Goal: Task Accomplishment & Management: Use online tool/utility

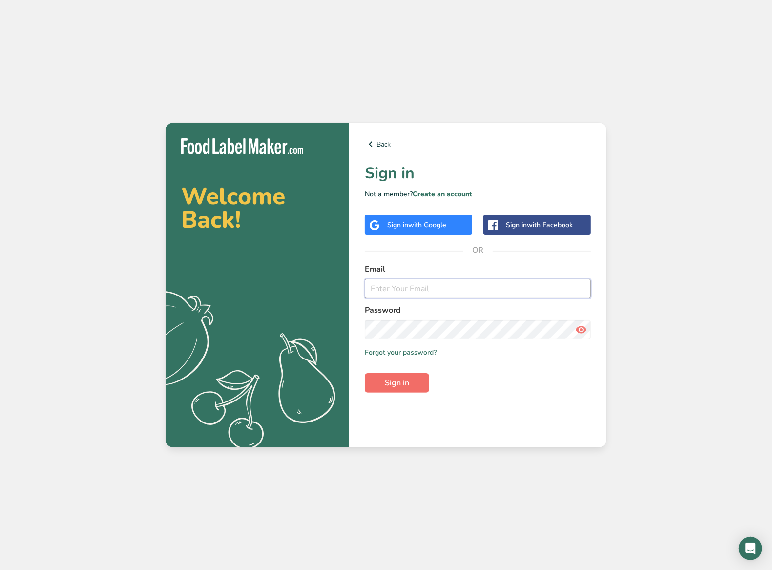
type input "[PERSON_NAME][EMAIL_ADDRESS][DOMAIN_NAME]"
click at [414, 383] on button "Sign in" at bounding box center [397, 383] width 64 height 20
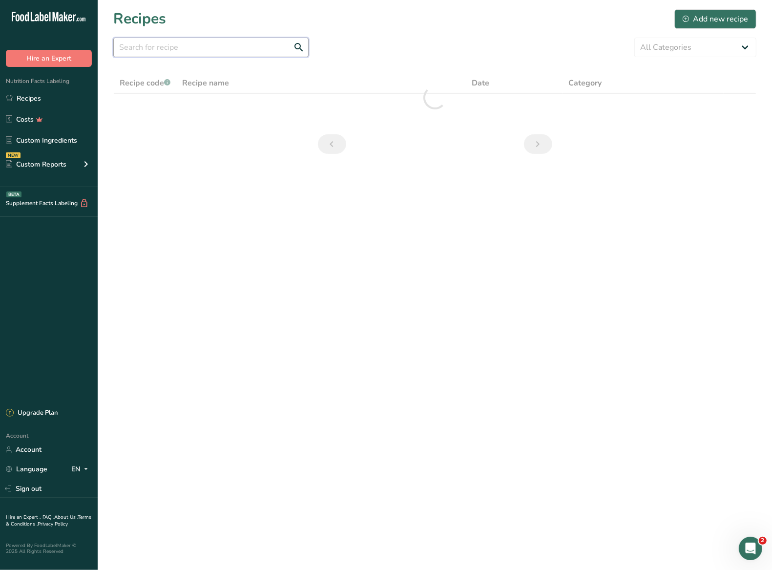
click at [230, 53] on input "text" at bounding box center [210, 48] width 195 height 20
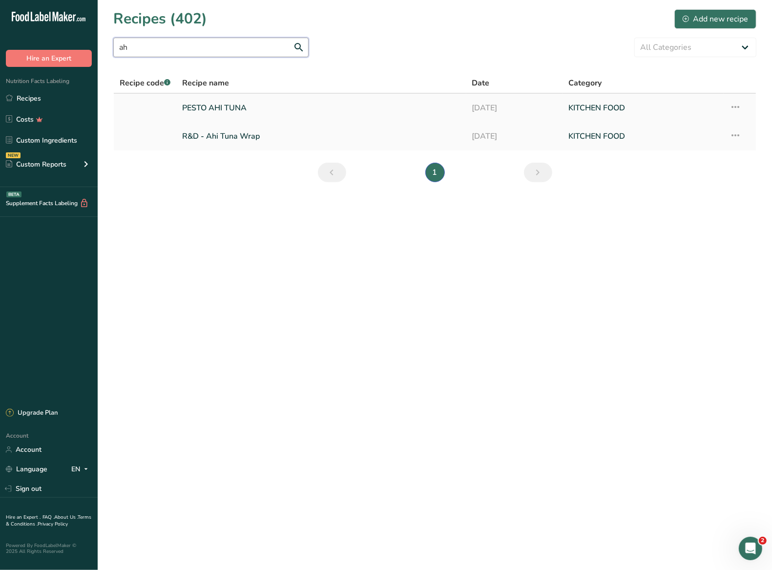
type input "a"
type input "poke"
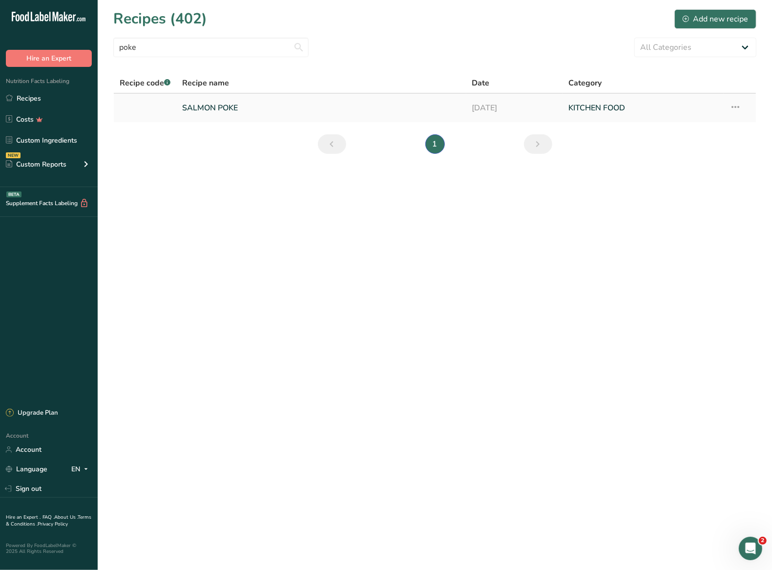
click at [199, 109] on link "SALMON POKE" at bounding box center [321, 108] width 278 height 21
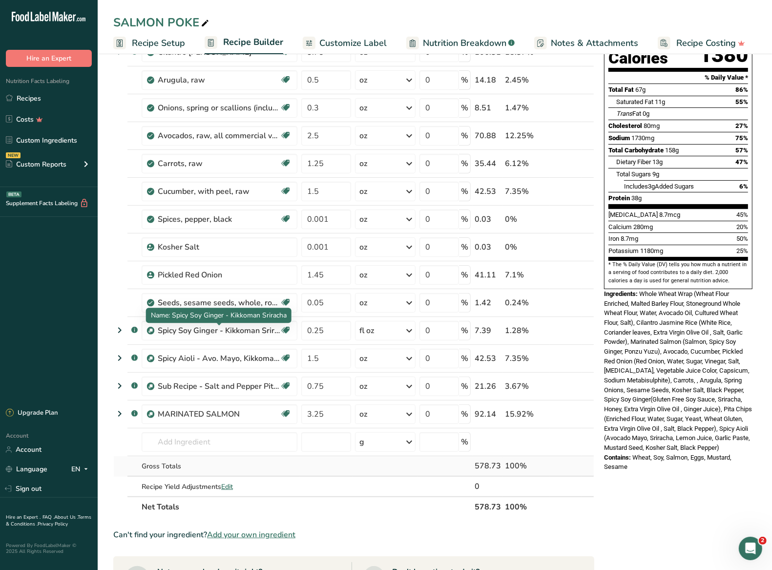
scroll to position [118, 0]
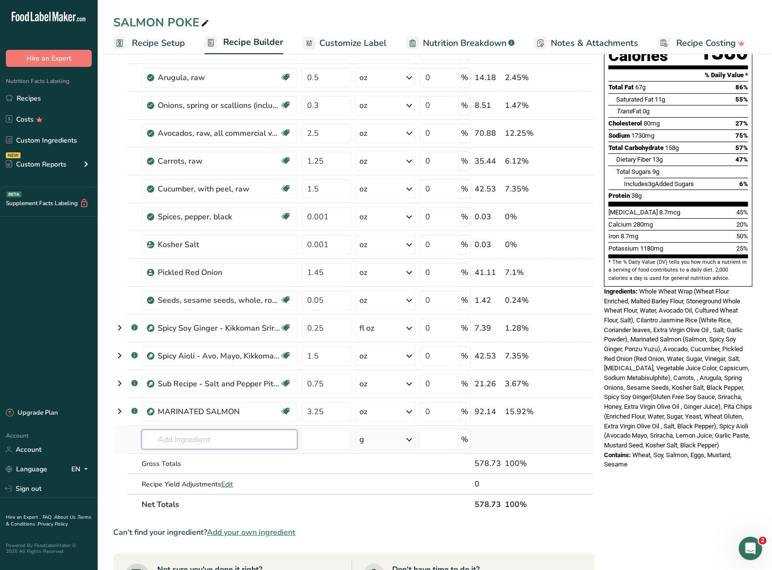
click at [224, 434] on input "text" at bounding box center [220, 440] width 156 height 20
click at [210, 441] on input "text" at bounding box center [220, 440] width 156 height 20
click at [219, 443] on input "ahi tuna" at bounding box center [220, 440] width 156 height 20
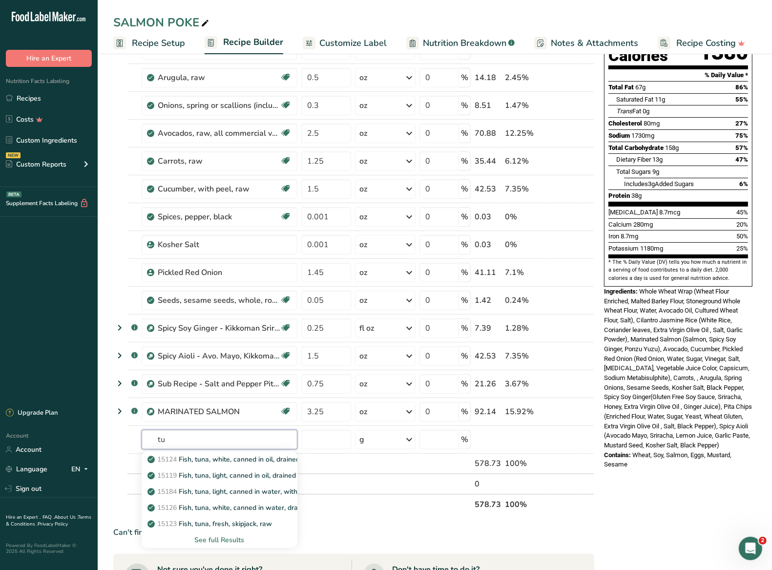
type input "t"
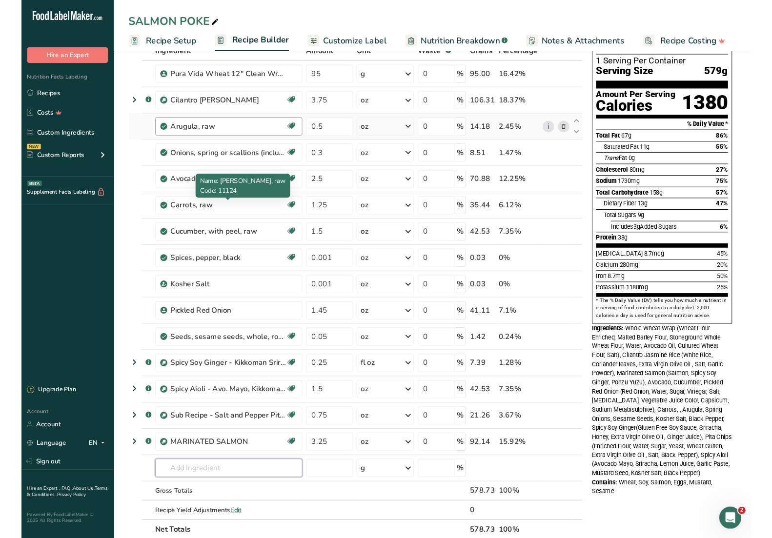
scroll to position [0, 0]
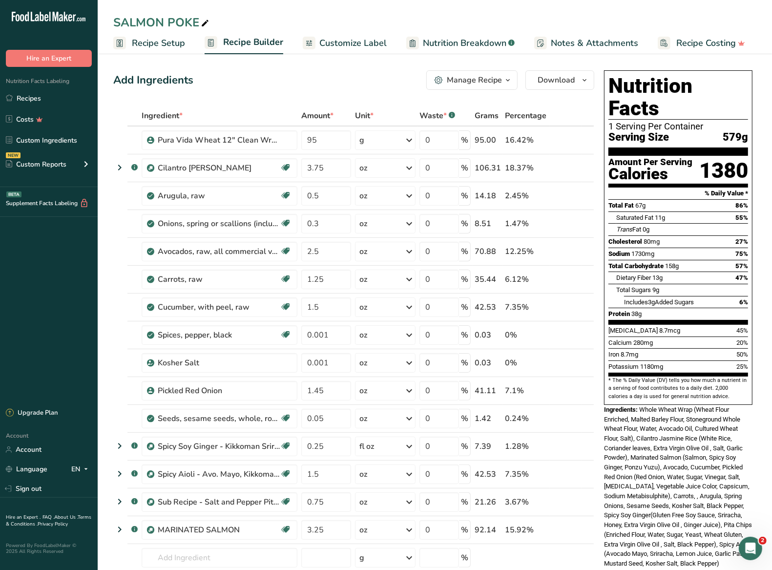
drag, startPoint x: 350, startPoint y: 84, endPoint x: 384, endPoint y: 62, distance: 40.9
click at [350, 84] on div "Add Ingredients Manage Recipe Delete Recipe Duplicate Recipe Scale Recipe Save …" at bounding box center [353, 80] width 481 height 20
click at [509, 80] on icon "button" at bounding box center [508, 80] width 8 height 12
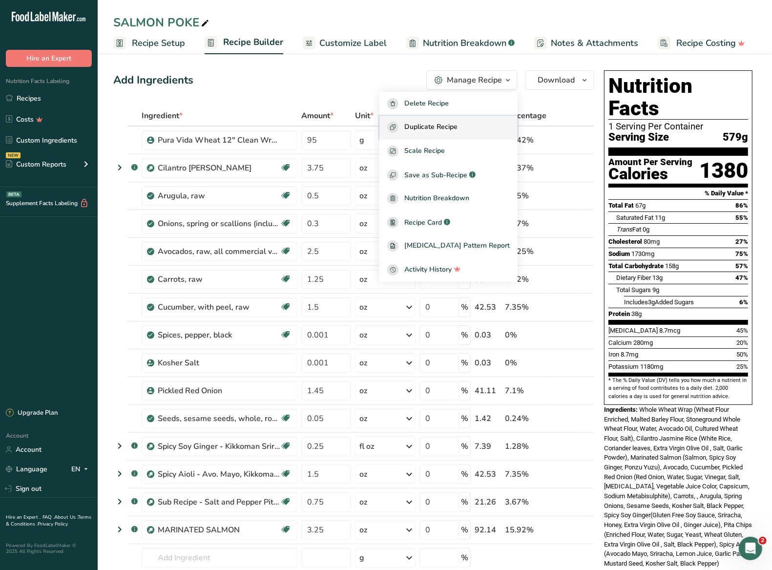
click at [457, 129] on span "Duplicate Recipe" at bounding box center [430, 127] width 53 height 11
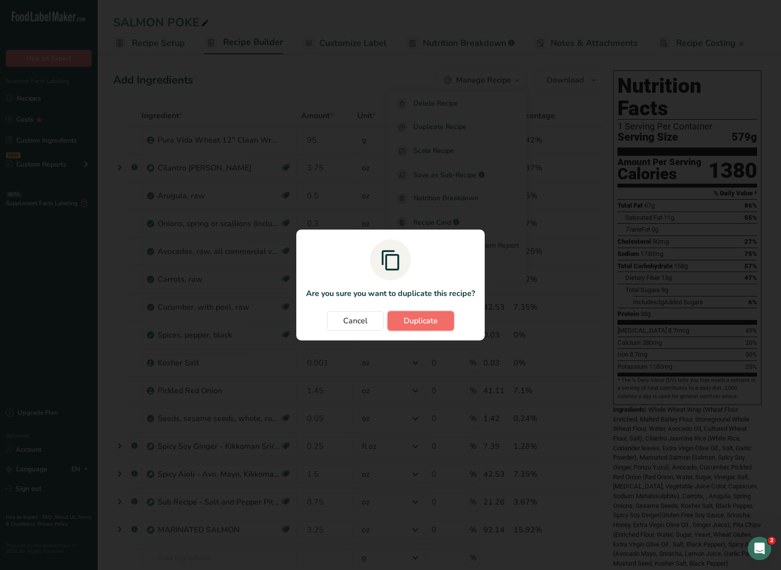
click at [424, 322] on span "Duplicate" at bounding box center [421, 321] width 34 height 12
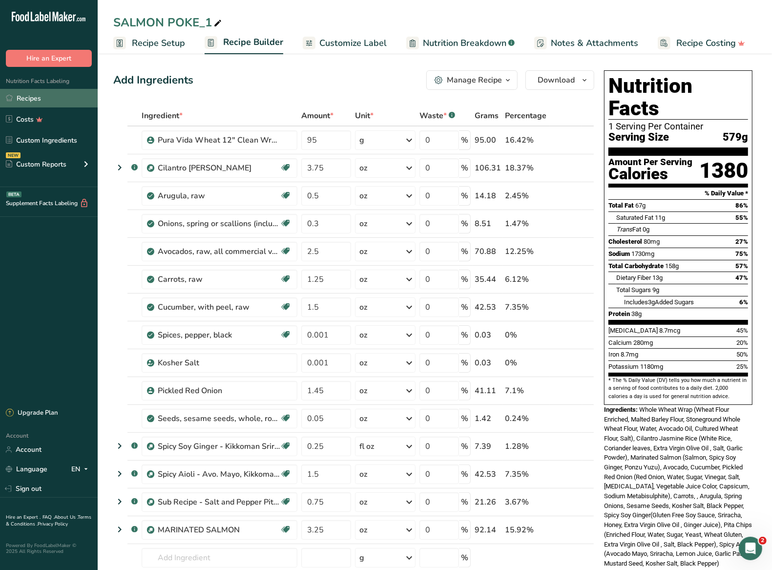
click at [36, 97] on link "Recipes" at bounding box center [49, 98] width 98 height 19
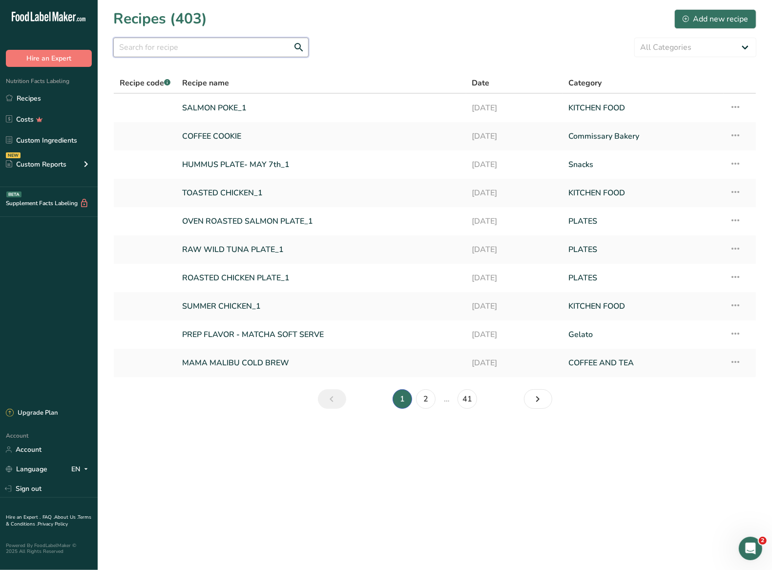
click at [214, 41] on input "text" at bounding box center [210, 48] width 195 height 20
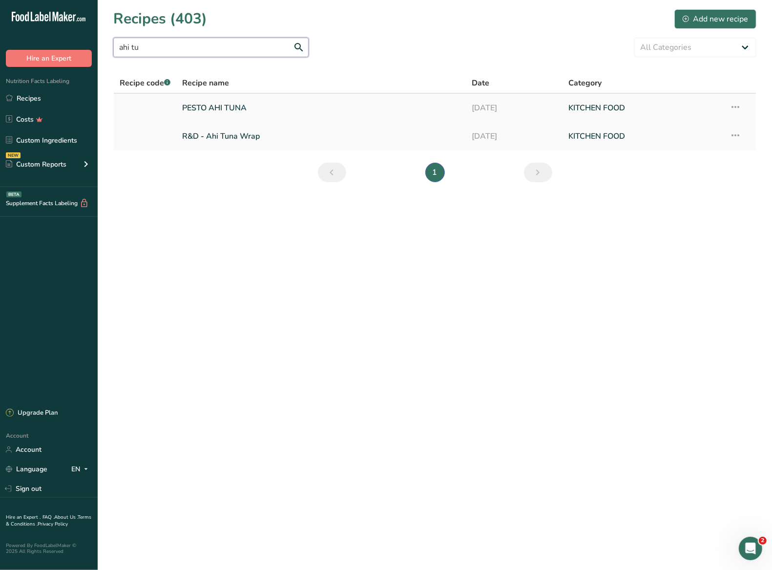
type input "ahi tu"
click at [232, 103] on link "PESTO AHI TUNA" at bounding box center [321, 108] width 278 height 21
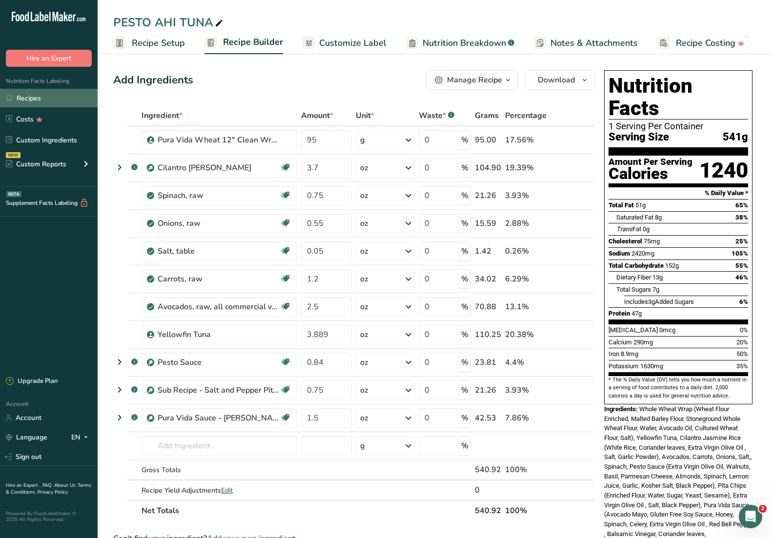
click at [31, 104] on link "Recipes" at bounding box center [49, 98] width 98 height 19
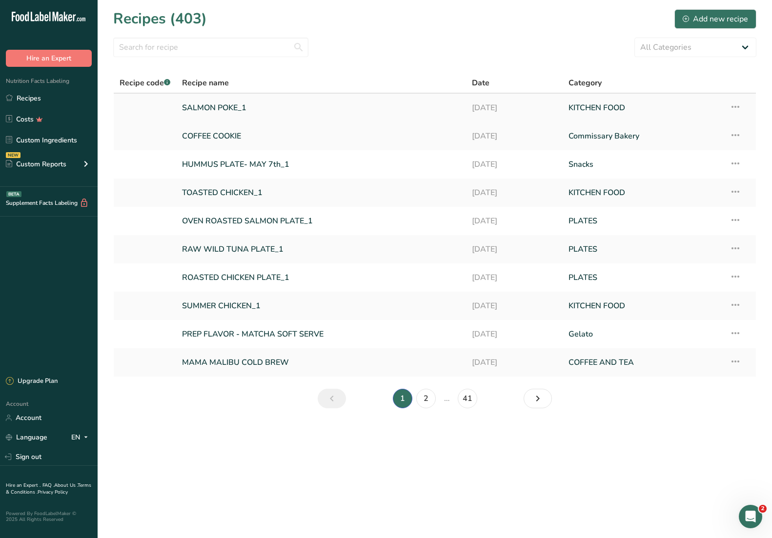
click at [229, 110] on link "SALMON POKE_1" at bounding box center [321, 108] width 278 height 21
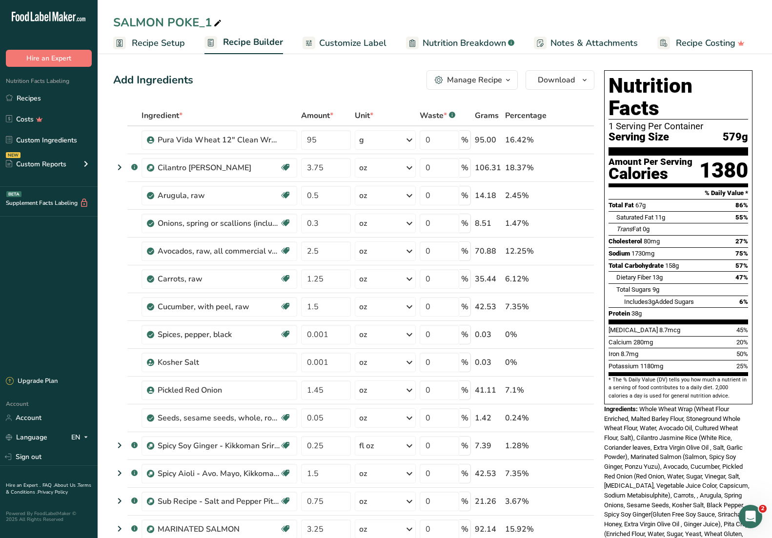
click at [220, 22] on icon at bounding box center [217, 24] width 9 height 14
drag, startPoint x: 163, startPoint y: 21, endPoint x: 111, endPoint y: 21, distance: 51.7
click at [111, 21] on div "SALMON POKE_1" at bounding box center [435, 23] width 675 height 18
drag, startPoint x: 179, startPoint y: 24, endPoint x: 218, endPoint y: 25, distance: 39.6
click at [223, 28] on input "TUNA POKE_1" at bounding box center [434, 23] width 643 height 18
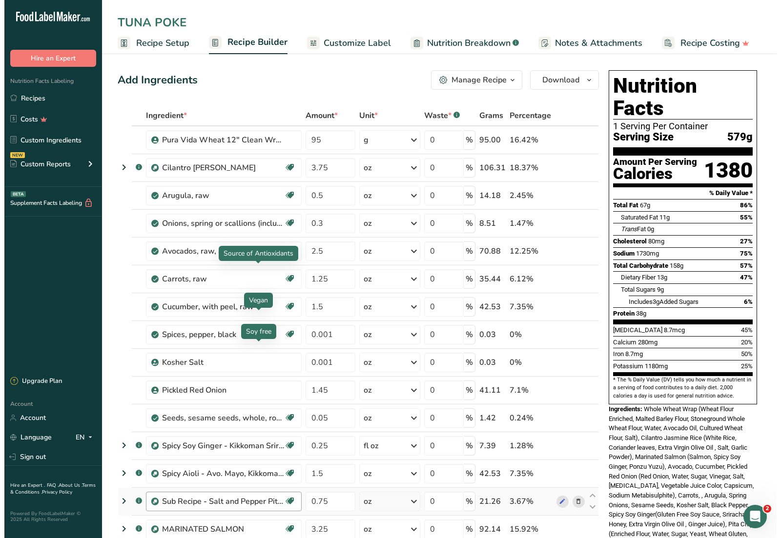
scroll to position [192, 0]
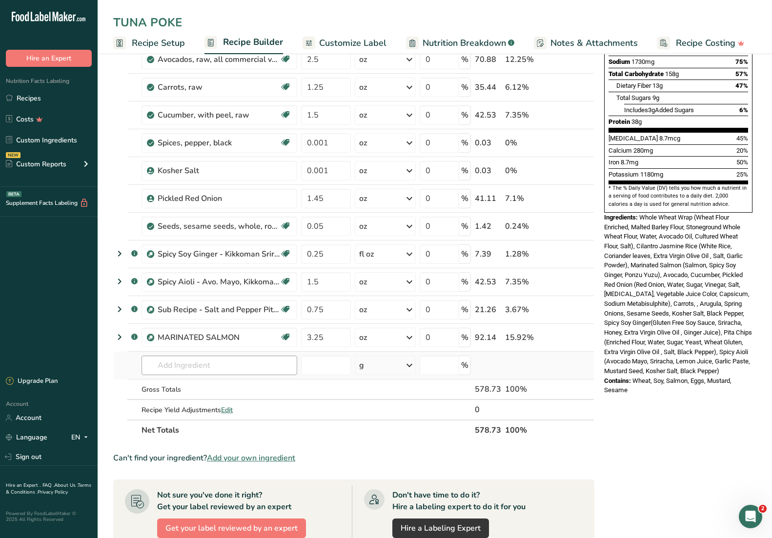
type input "TUNA POKE"
click at [209, 364] on input "text" at bounding box center [220, 366] width 156 height 20
type input "t"
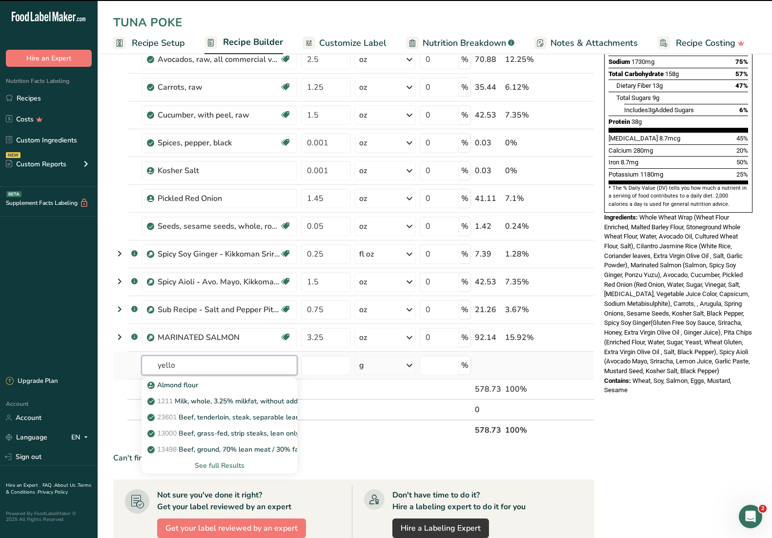
type input "yello"
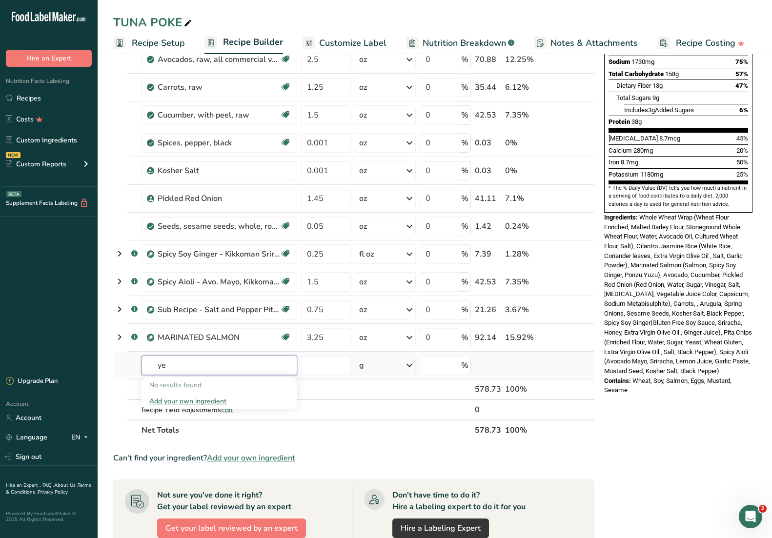
type input "y"
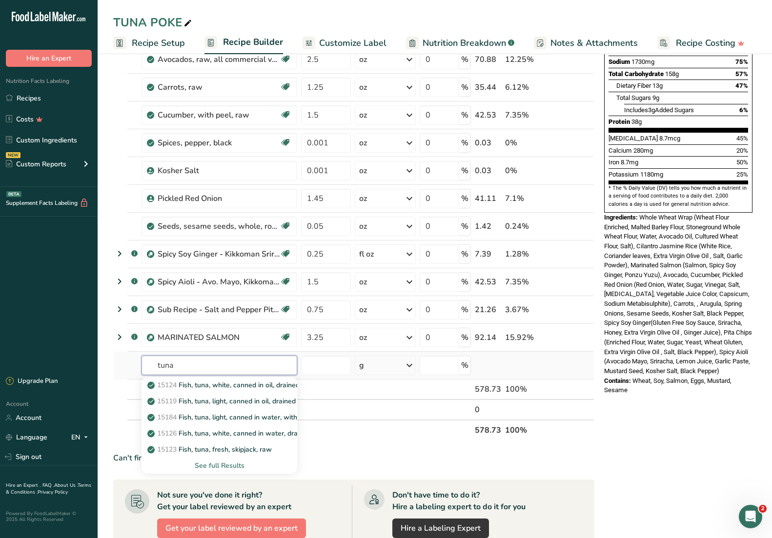
type input "tuna"
click at [233, 466] on div "See full Results" at bounding box center [219, 466] width 140 height 10
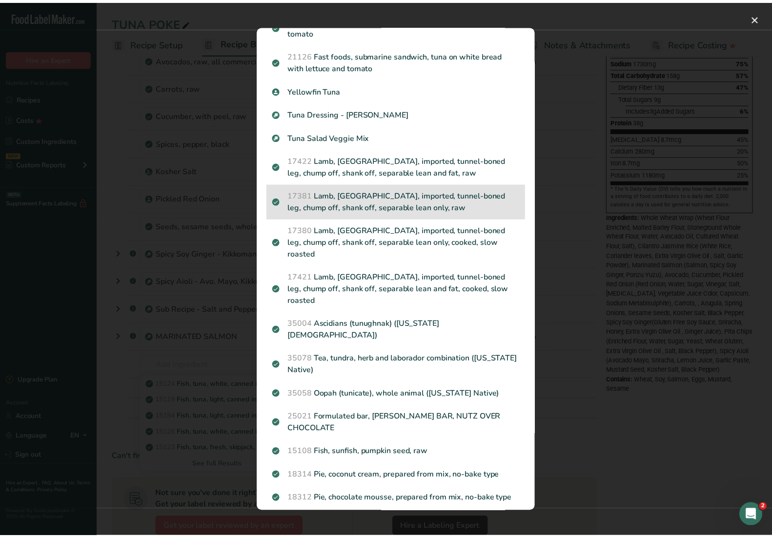
scroll to position [817, 0]
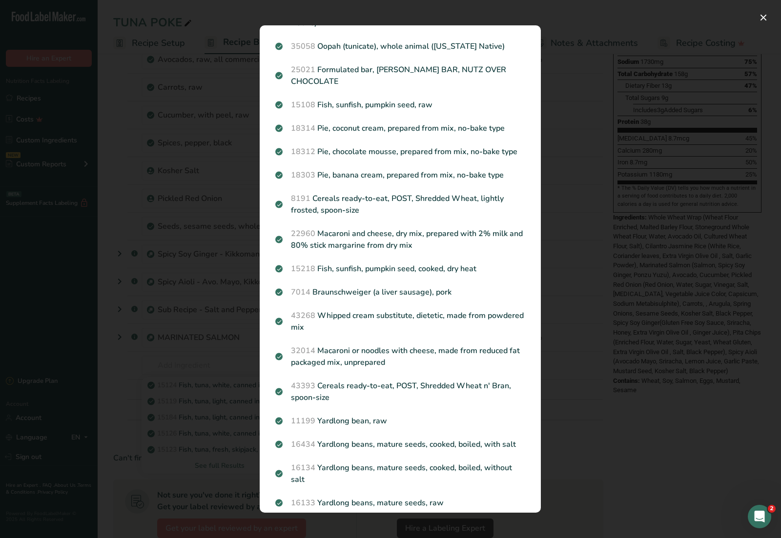
click at [602, 423] on div "Search results modal" at bounding box center [390, 269] width 781 height 538
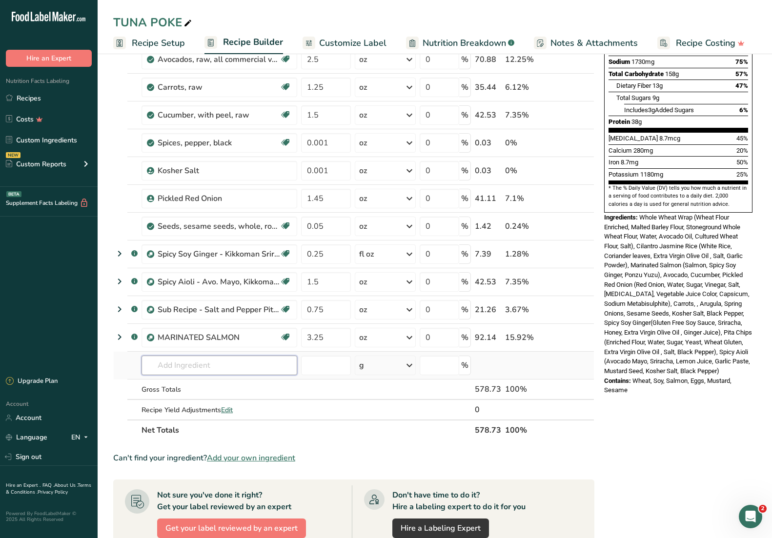
click at [214, 368] on input "text" at bounding box center [220, 366] width 156 height 20
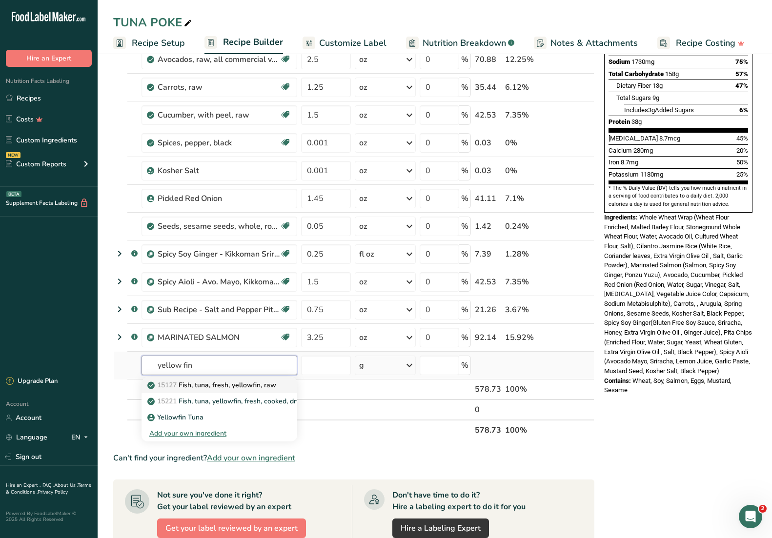
type input "yellow fin"
click at [265, 384] on p "15127 Fish, tuna, fresh, yellowfin, raw" at bounding box center [212, 385] width 127 height 10
type input "Fish, tuna, fresh, yellowfin, raw"
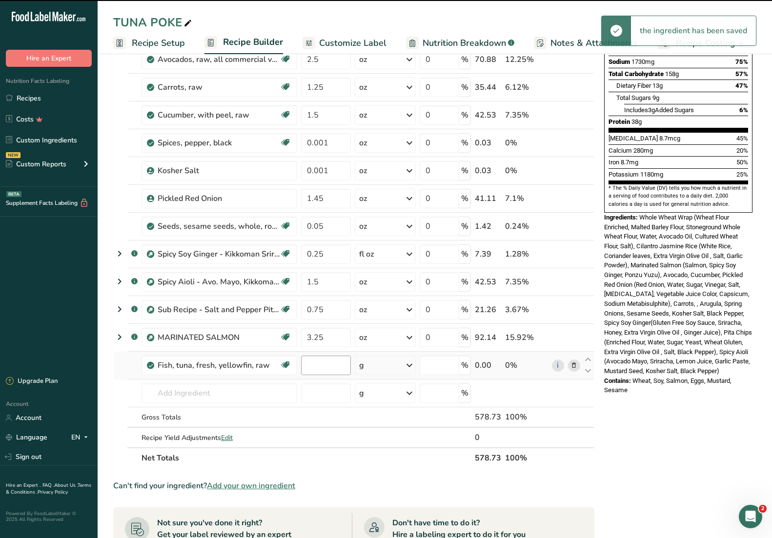
type input "0"
click at [321, 368] on input "0" at bounding box center [326, 366] width 50 height 20
drag, startPoint x: 321, startPoint y: 368, endPoint x: 301, endPoint y: 366, distance: 20.6
click at [301, 366] on input "0" at bounding box center [326, 366] width 50 height 20
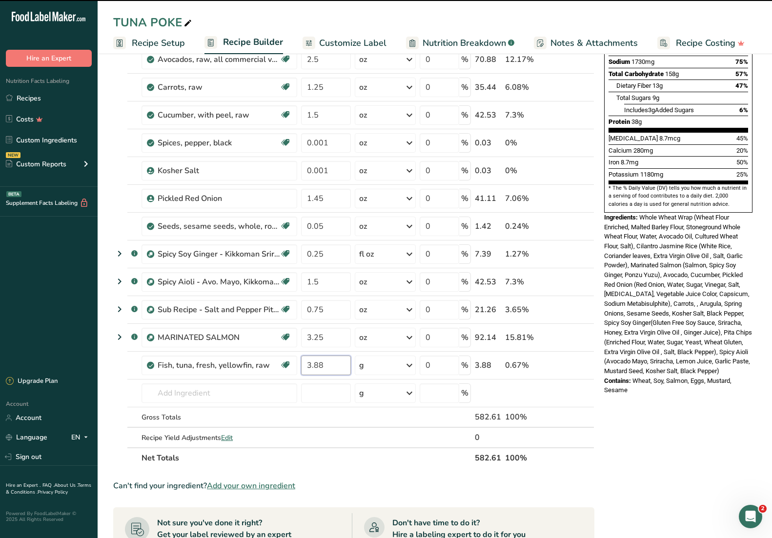
type input "3.88"
click at [635, 375] on span "Whole Wheat Wrap (Wheat Flour Enriched, Malted Barley Flour, Stoneground Whole …" at bounding box center [678, 294] width 148 height 161
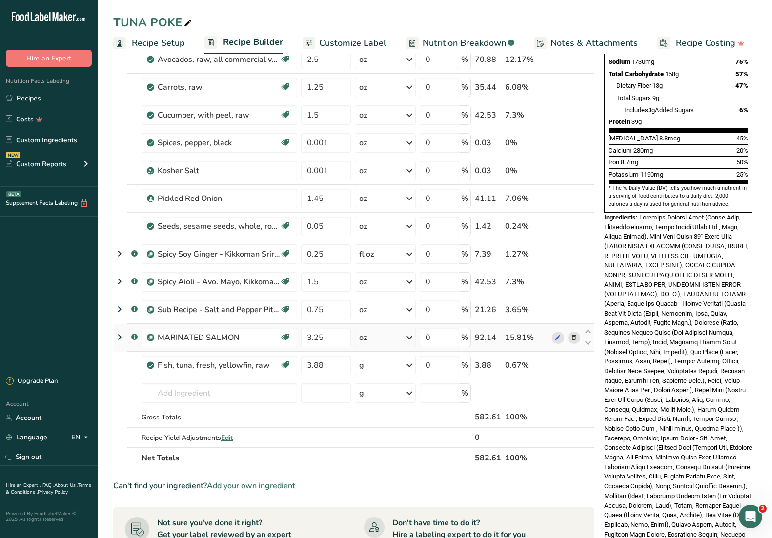
click at [572, 336] on icon at bounding box center [574, 338] width 7 height 10
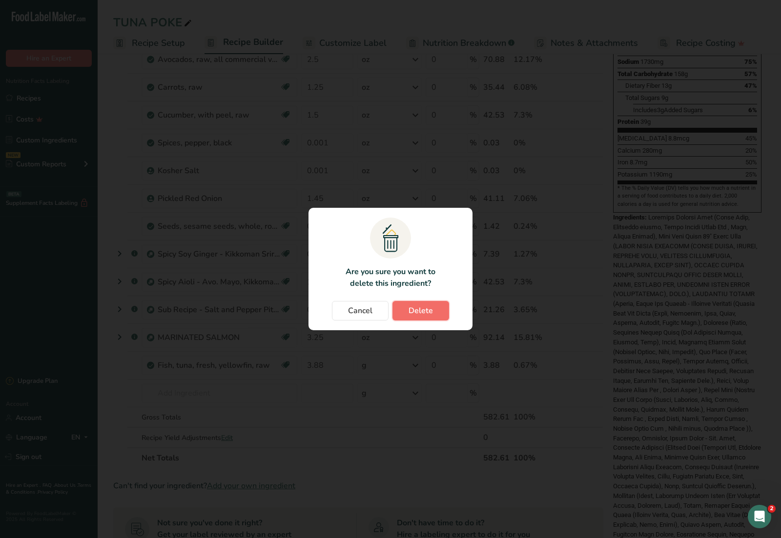
click at [416, 307] on span "Delete" at bounding box center [421, 311] width 24 height 12
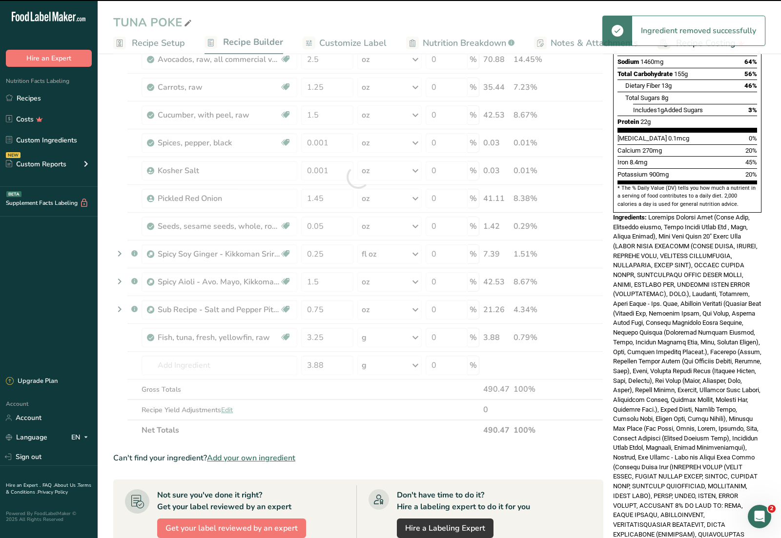
type input "3.88"
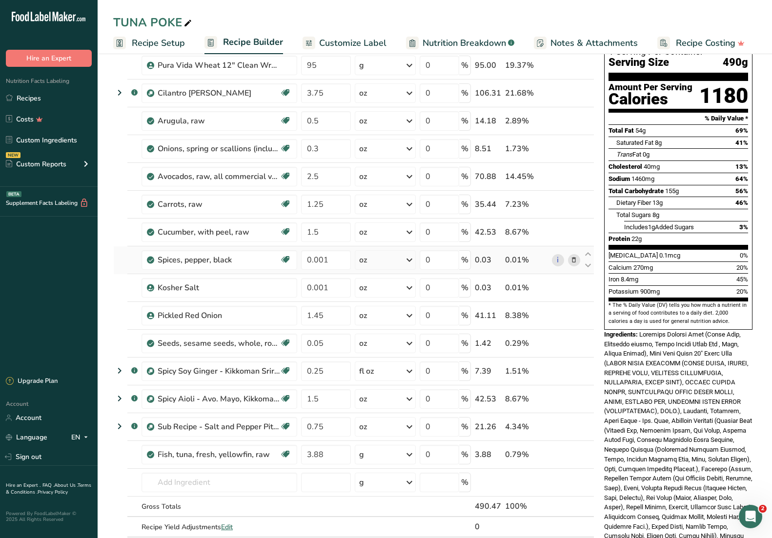
scroll to position [0, 0]
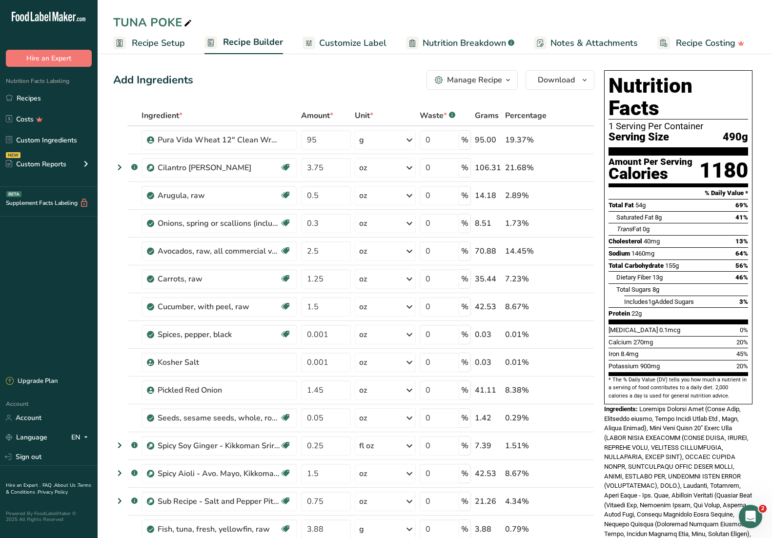
click at [370, 73] on div "Add Ingredients Manage Recipe Delete Recipe Duplicate Recipe Scale Recipe Save …" at bounding box center [353, 80] width 481 height 20
click at [50, 99] on link "Recipes" at bounding box center [49, 98] width 98 height 19
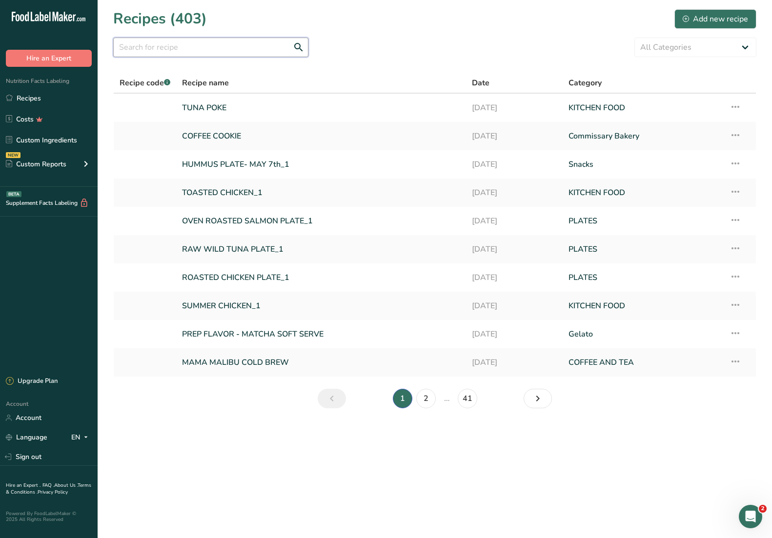
click at [210, 50] on input "text" at bounding box center [210, 48] width 195 height 20
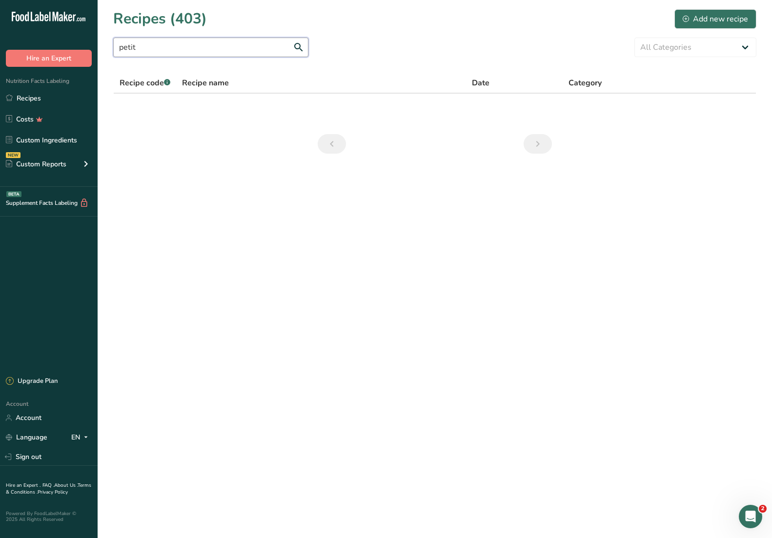
drag, startPoint x: 178, startPoint y: 46, endPoint x: 103, endPoint y: 46, distance: 75.2
click at [101, 46] on section "Recipes (403) Add new recipe petit All Categories Acai ALL DAY BREAKFAST Baked …" at bounding box center [435, 84] width 675 height 169
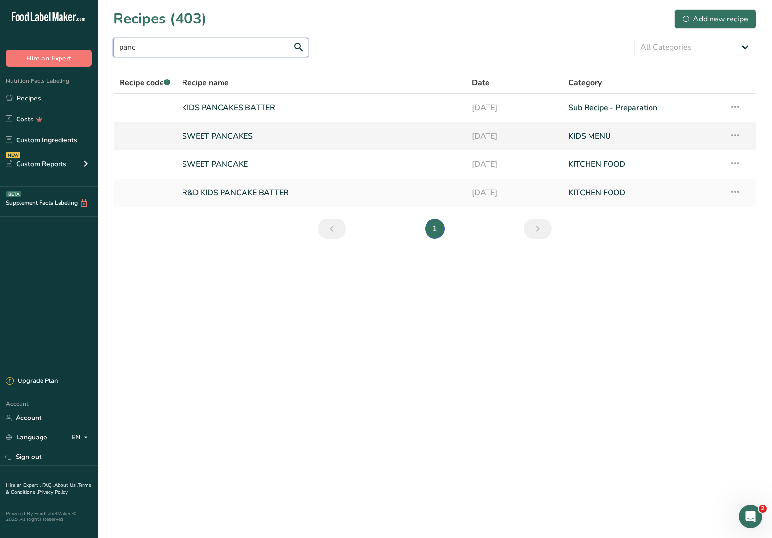
type input "panc"
click at [732, 135] on icon at bounding box center [736, 135] width 12 height 18
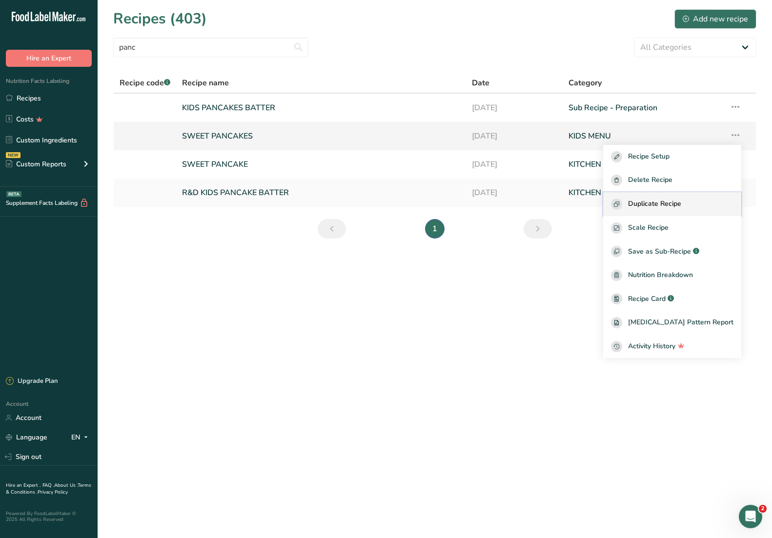
click at [682, 205] on span "Duplicate Recipe" at bounding box center [654, 204] width 53 height 11
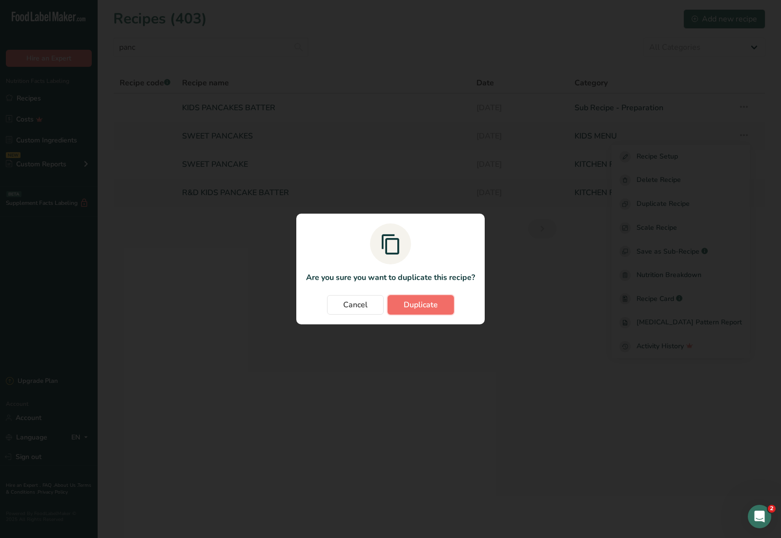
click at [449, 300] on button "Duplicate" at bounding box center [421, 305] width 66 height 20
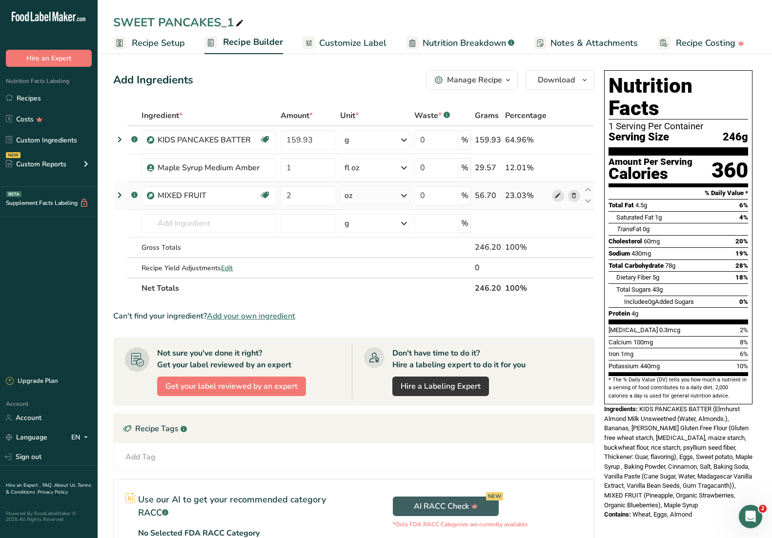
click at [559, 197] on icon at bounding box center [558, 196] width 7 height 10
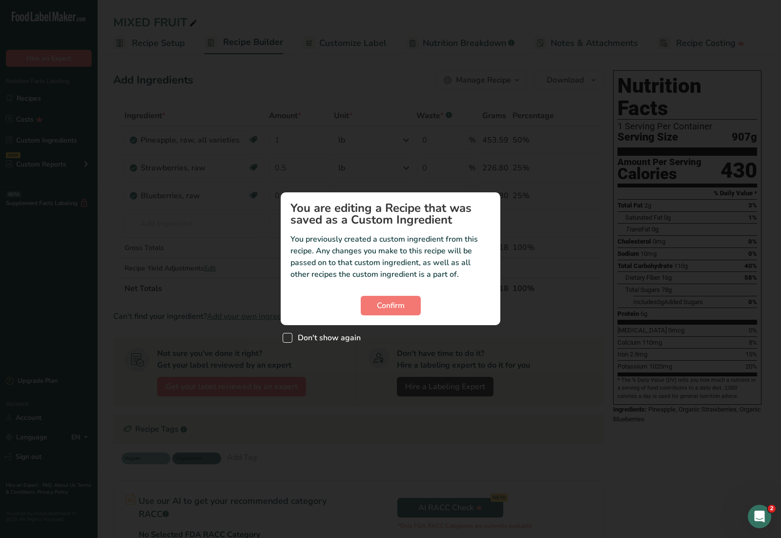
click at [323, 335] on span "Don't show again" at bounding box center [326, 338] width 68 height 10
click at [289, 335] on input "Don't show again" at bounding box center [286, 337] width 6 height 6
checkbox input "true"
click at [415, 303] on button "Confirm" at bounding box center [391, 306] width 60 height 20
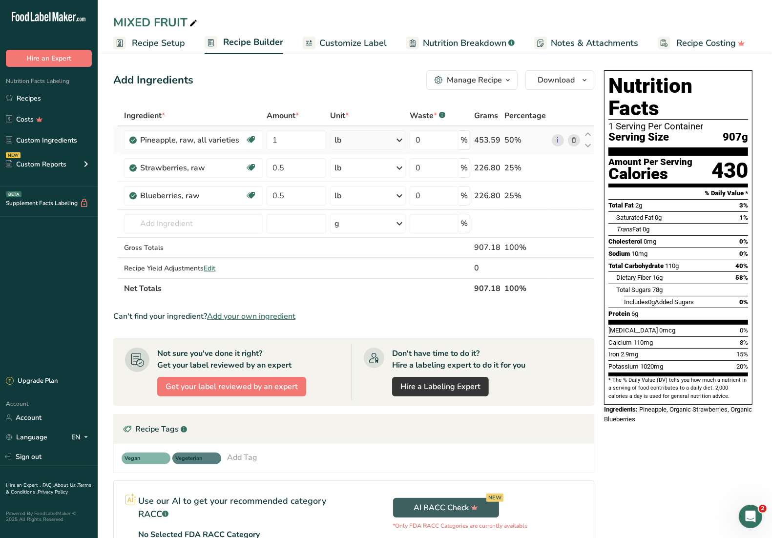
click at [573, 139] on icon at bounding box center [573, 140] width 7 height 10
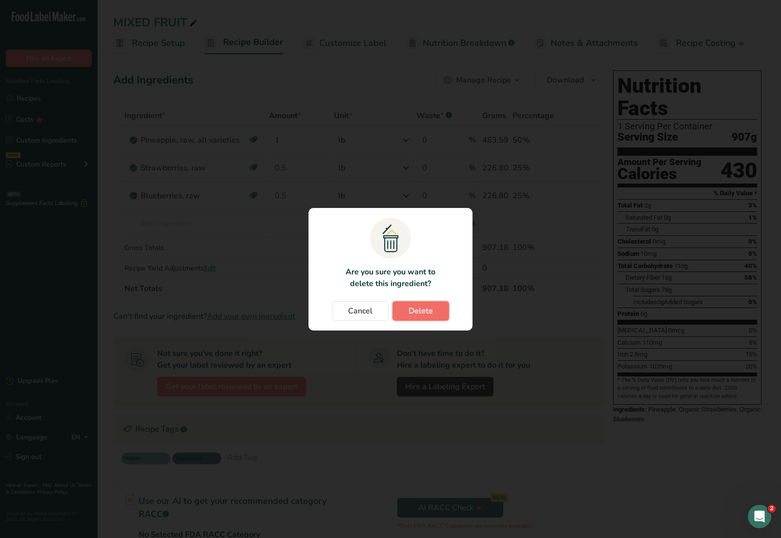
click at [423, 309] on span "Delete" at bounding box center [421, 311] width 24 height 12
type input "0.5"
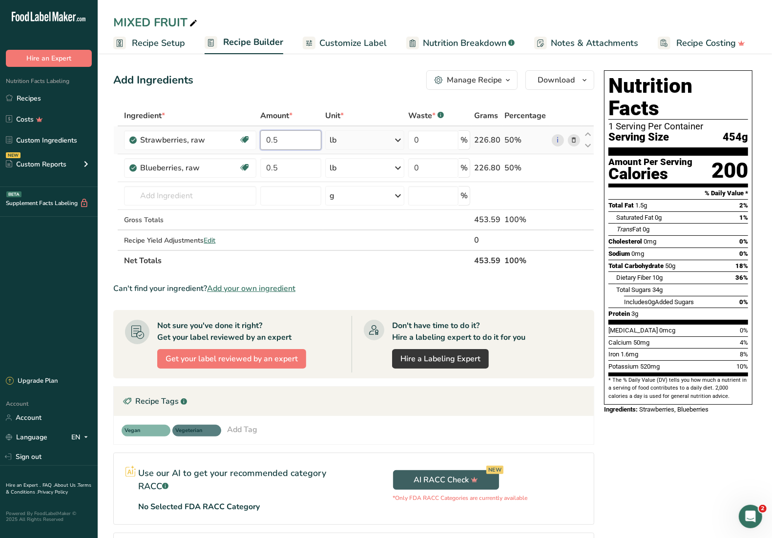
click at [282, 139] on input "0.5" at bounding box center [290, 140] width 61 height 20
type input "0.675"
click at [291, 167] on div "Ingredient * Amount * Unit * Waste * .a-a{fill:#347362;}.b-a{fill:#fff;} Grams …" at bounding box center [353, 187] width 481 height 165
type input "0.675"
click at [393, 76] on div "Add Ingredients Manage Recipe Delete Recipe Duplicate Recipe Scale Recipe Save …" at bounding box center [353, 80] width 481 height 20
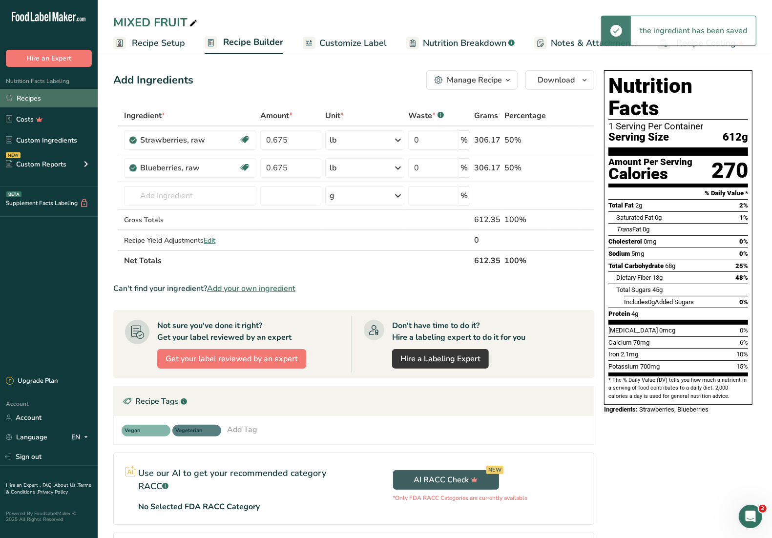
click at [44, 97] on link "Recipes" at bounding box center [49, 98] width 98 height 19
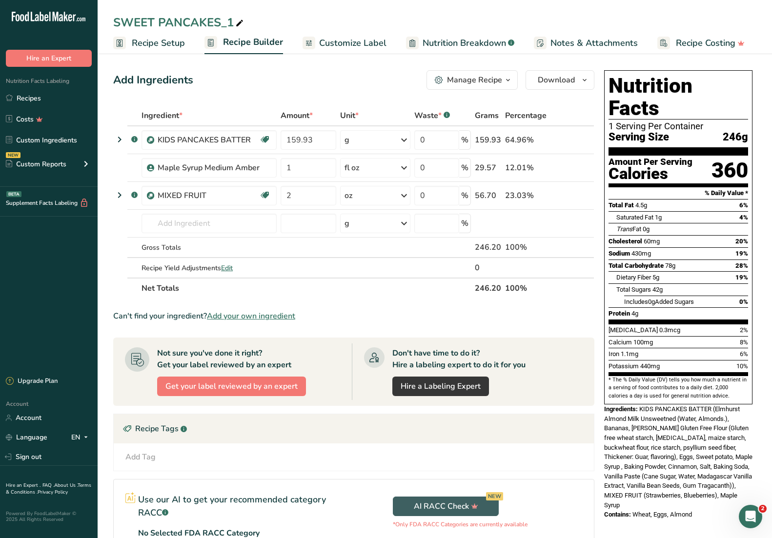
click at [234, 24] on span at bounding box center [240, 24] width 12 height 12
drag, startPoint x: 224, startPoint y: 24, endPoint x: 231, endPoint y: 25, distance: 7.9
click at [231, 25] on input "SWEET PANCAKES_1" at bounding box center [434, 23] width 643 height 18
type input "PANCAKES BREAKFATS"
click at [292, 86] on div "Add Ingredients Manage Recipe Delete Recipe Duplicate Recipe Scale Recipe Save …" at bounding box center [353, 80] width 481 height 20
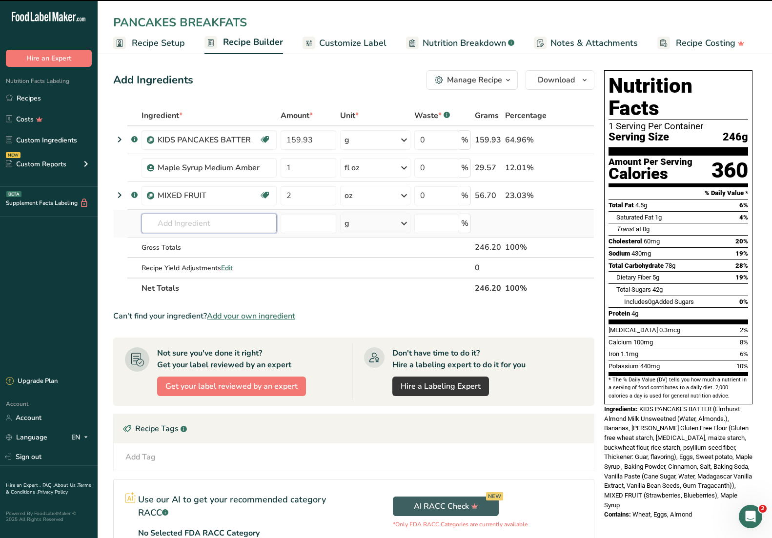
drag, startPoint x: 185, startPoint y: 218, endPoint x: 189, endPoint y: 221, distance: 5.3
click at [186, 218] on input "text" at bounding box center [209, 224] width 135 height 20
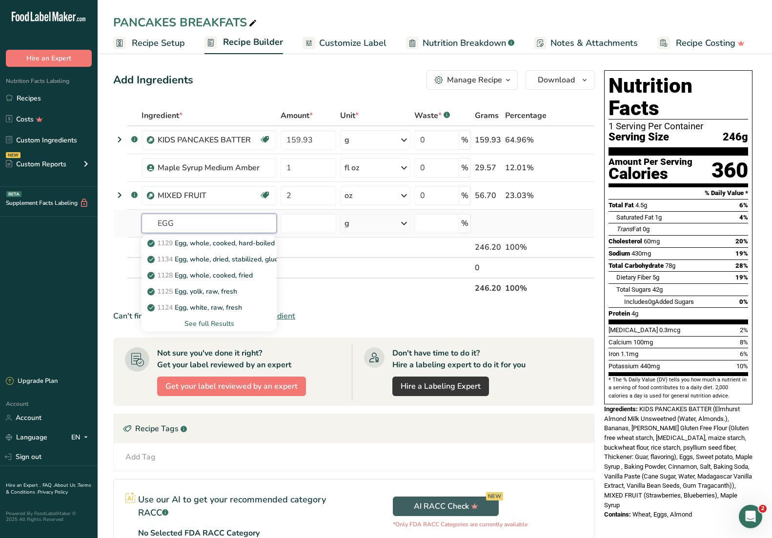
type input "EGG"
click at [226, 324] on div "See full Results" at bounding box center [209, 324] width 120 height 10
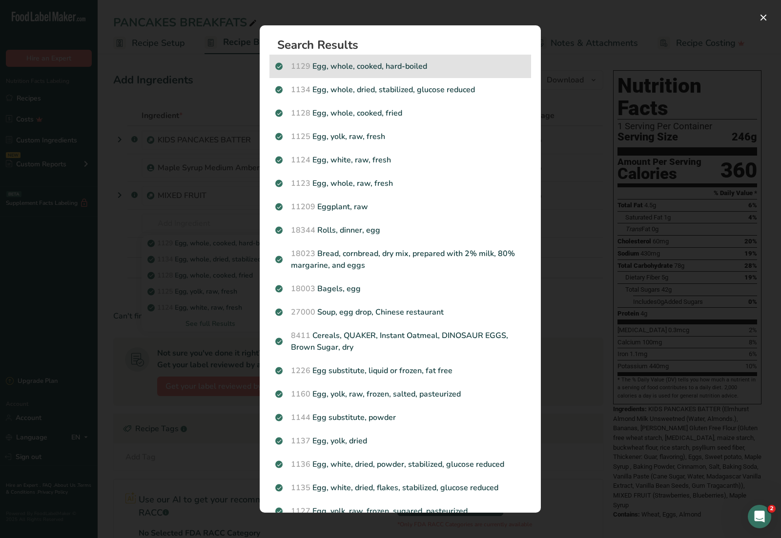
click at [395, 71] on p "1129 Egg, whole, cooked, hard-boiled" at bounding box center [400, 67] width 250 height 12
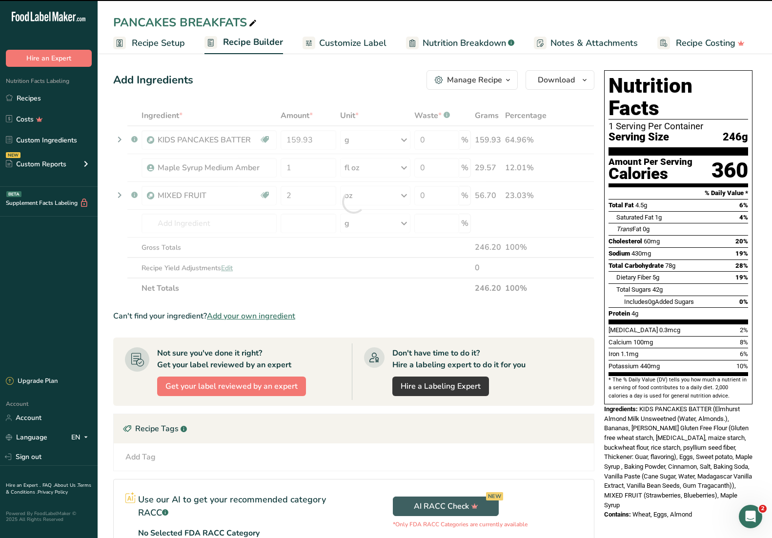
type input "0"
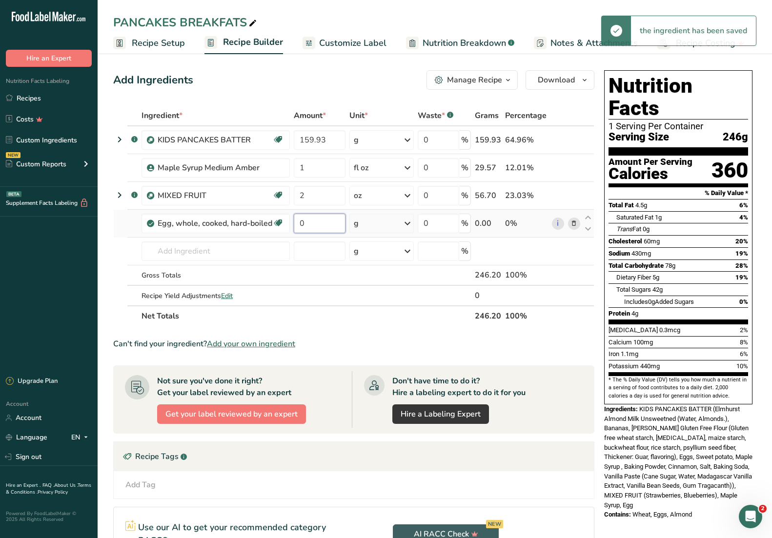
drag, startPoint x: 312, startPoint y: 222, endPoint x: 297, endPoint y: 221, distance: 15.2
click at [297, 221] on input "0" at bounding box center [320, 224] width 52 height 20
type input "2"
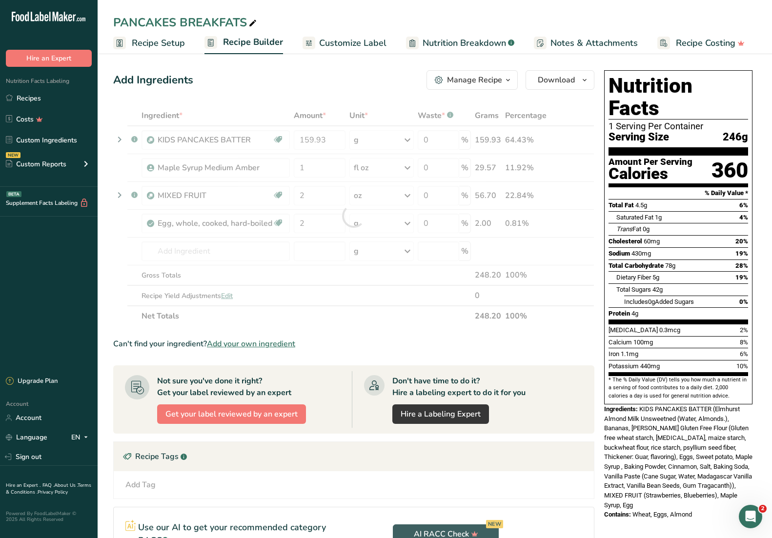
click at [417, 331] on section "Ingredient * Amount * Unit * Waste * .a-a{fill:#347362;}.b-a{fill:#fff;} Grams …" at bounding box center [353, 385] width 481 height 561
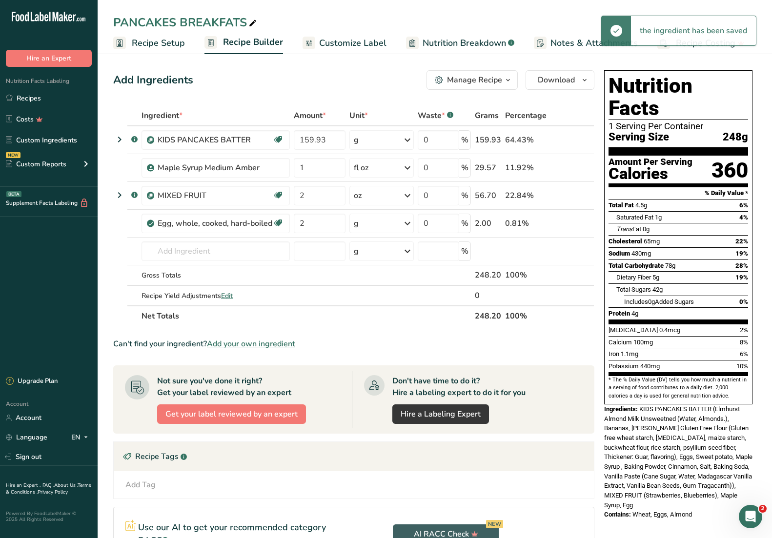
click at [288, 86] on div "Add Ingredients Manage Recipe Delete Recipe Duplicate Recipe Scale Recipe Save …" at bounding box center [353, 80] width 481 height 20
click at [43, 90] on link "Recipes" at bounding box center [49, 98] width 98 height 19
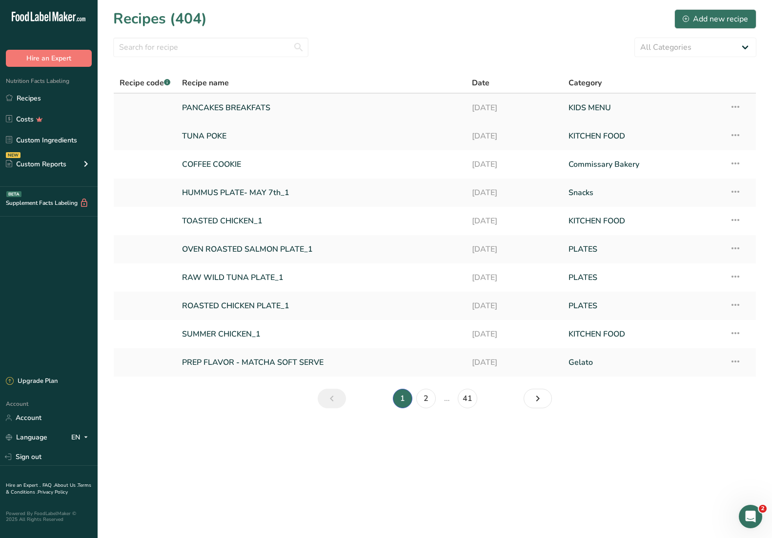
click at [260, 106] on link "PANCAKES BREAKFATS" at bounding box center [321, 108] width 278 height 21
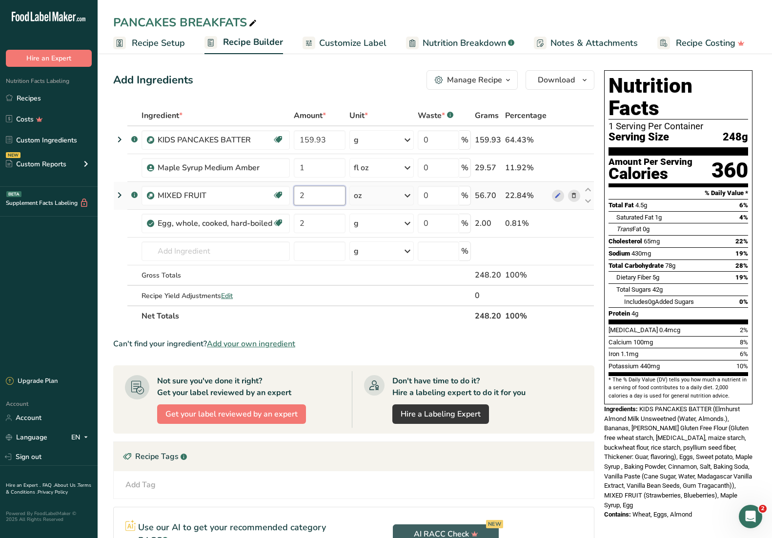
drag, startPoint x: 305, startPoint y: 197, endPoint x: 299, endPoint y: 196, distance: 5.4
click at [296, 197] on input "2" at bounding box center [320, 196] width 52 height 20
type input "1.35"
click at [333, 84] on div "Add Ingredients Manage Recipe Delete Recipe Duplicate Recipe Scale Recipe Save …" at bounding box center [353, 80] width 481 height 20
click at [54, 99] on link "Recipes" at bounding box center [49, 98] width 98 height 19
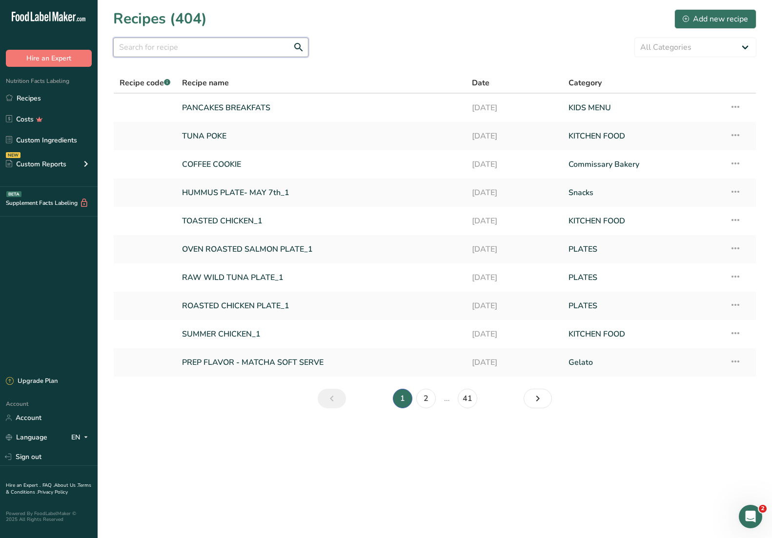
click at [196, 51] on input "text" at bounding box center [210, 48] width 195 height 20
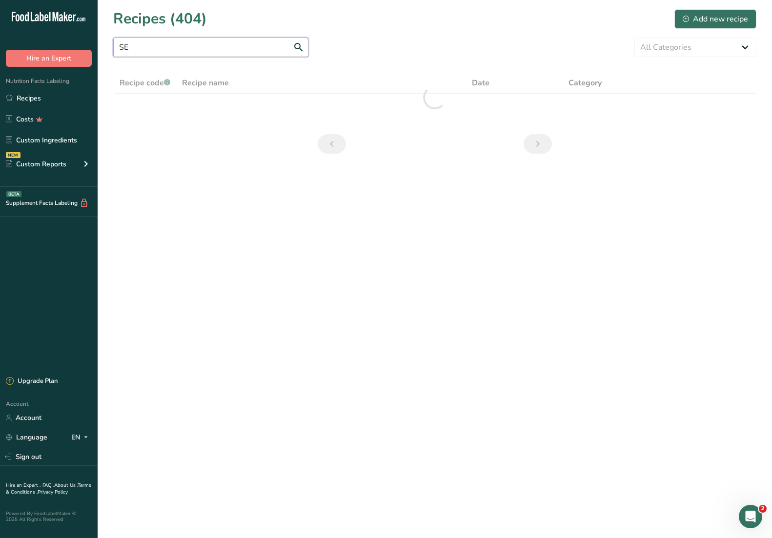
type input "S"
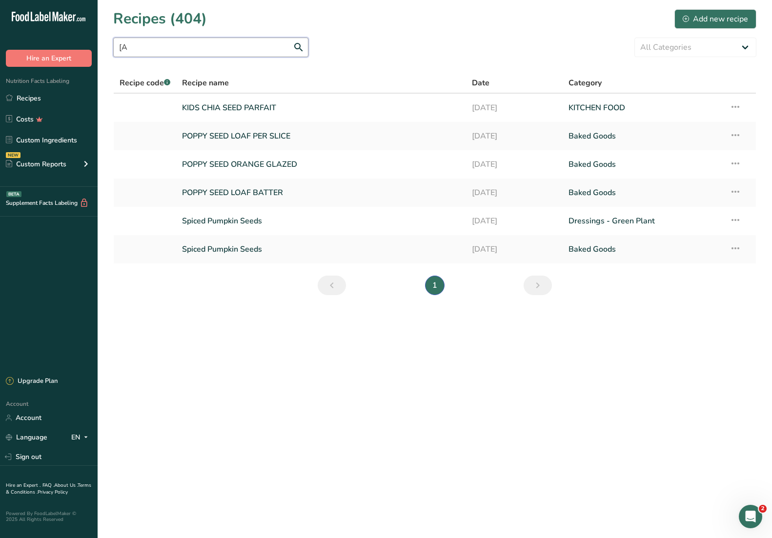
type input "["
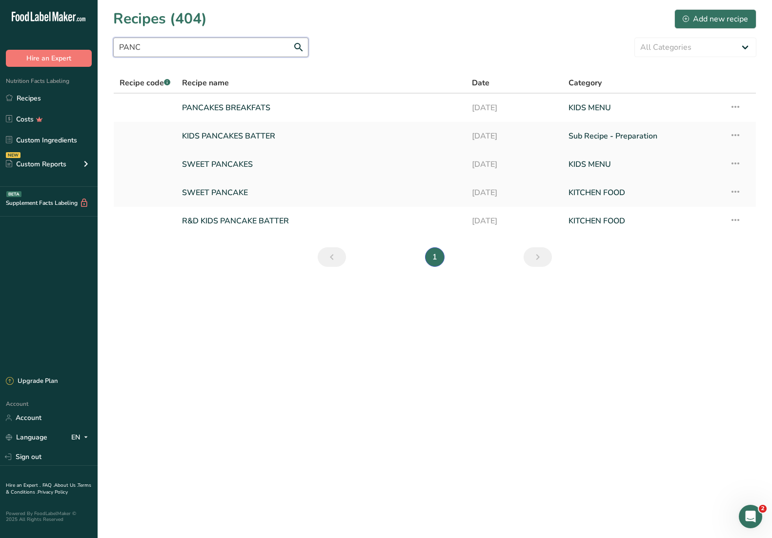
type input "PANC"
click at [249, 167] on link "SWEET PANCAKES" at bounding box center [321, 164] width 278 height 21
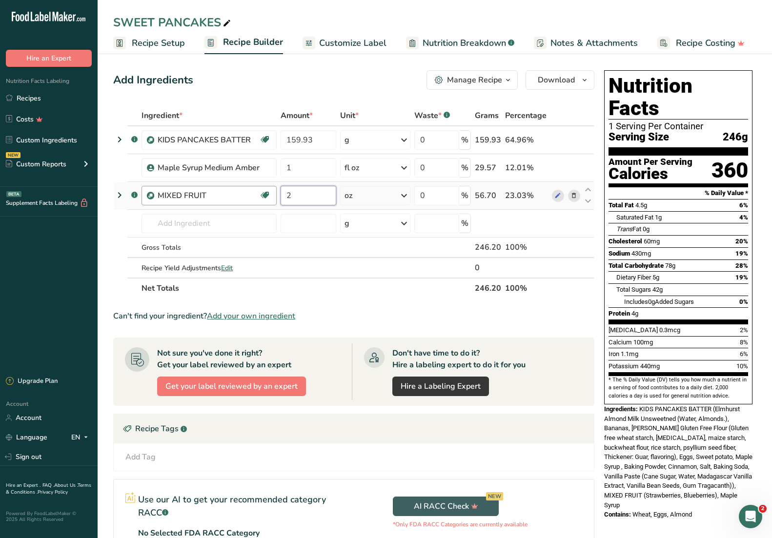
drag, startPoint x: 297, startPoint y: 197, endPoint x: 274, endPoint y: 194, distance: 22.6
click at [274, 194] on tr ".a-a{fill:#347362;}.b-a{fill:#fff;} MIXED FRUIT Source of Antioxidants Dairy fr…" at bounding box center [354, 196] width 480 height 28
type input "1.35"
click at [364, 83] on div "Add Ingredients Manage Recipe Delete Recipe Duplicate Recipe Scale Recipe Save …" at bounding box center [353, 80] width 481 height 20
click at [340, 87] on div "Add Ingredients Manage Recipe Delete Recipe Duplicate Recipe Scale Recipe Save …" at bounding box center [353, 80] width 481 height 20
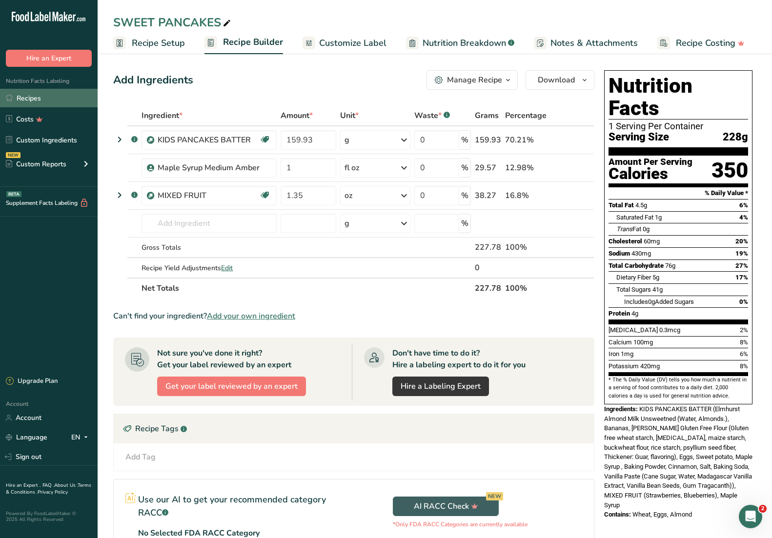
click at [38, 92] on link "Recipes" at bounding box center [49, 98] width 98 height 19
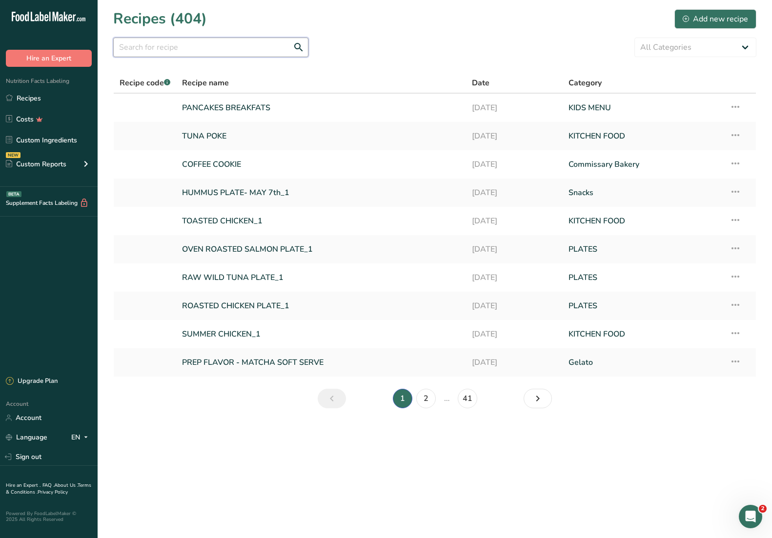
click at [209, 44] on input "text" at bounding box center [210, 48] width 195 height 20
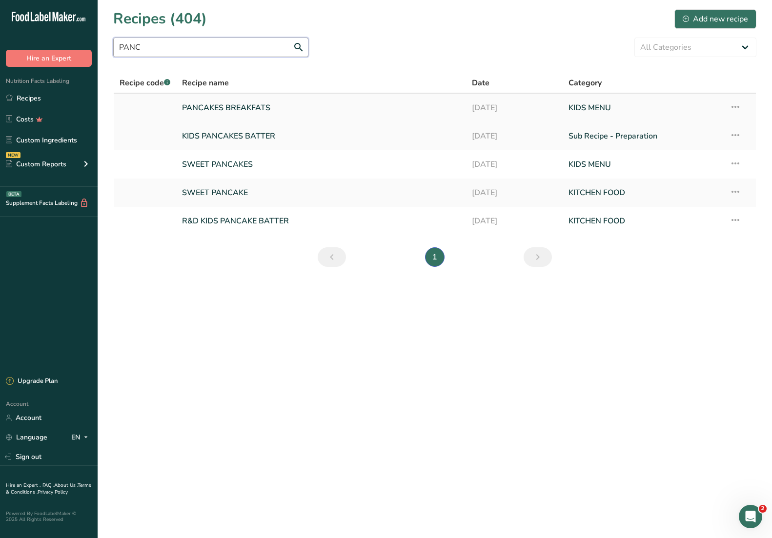
type input "PANC"
click at [259, 108] on link "PANCAKES BREAKFATS" at bounding box center [321, 108] width 278 height 21
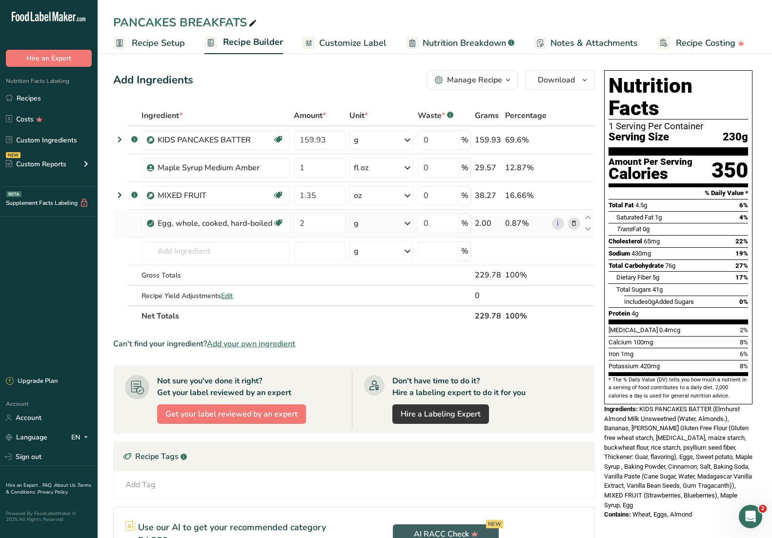
click at [394, 227] on div "g" at bounding box center [382, 224] width 64 height 20
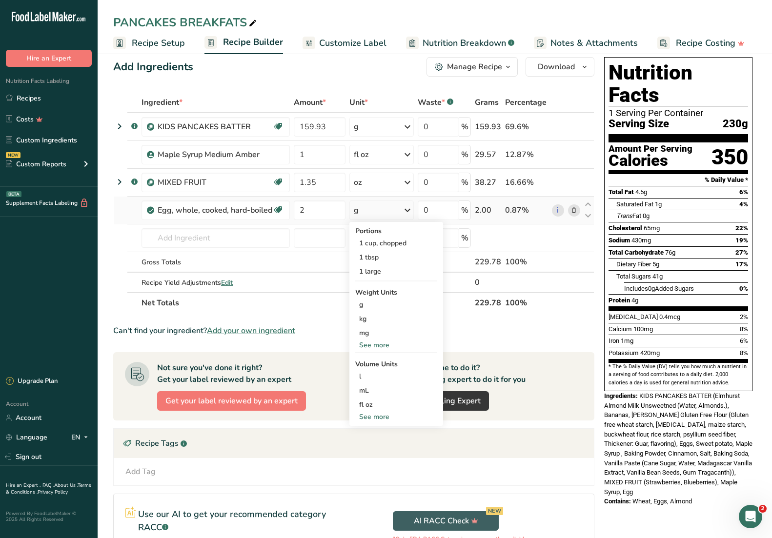
scroll to position [60, 0]
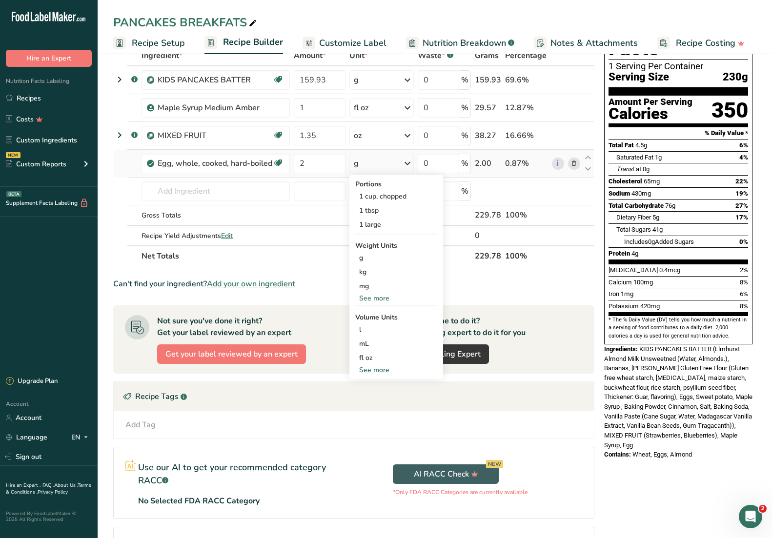
click at [382, 370] on div "See more" at bounding box center [396, 370] width 82 height 10
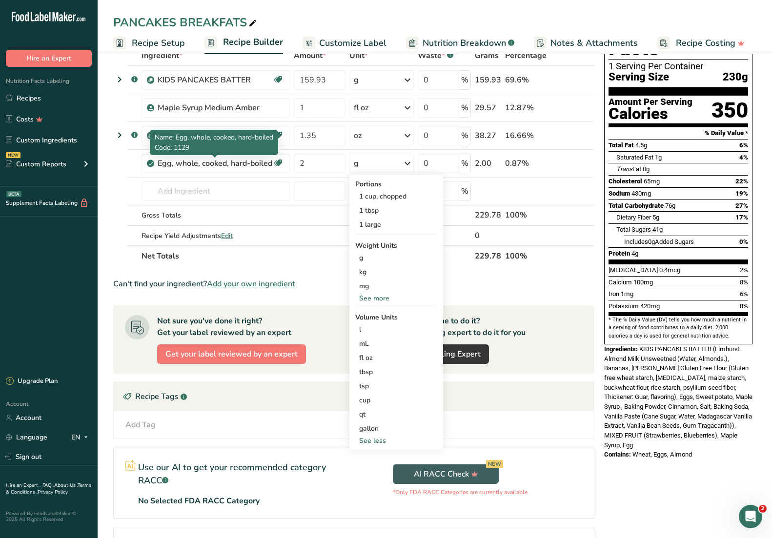
click at [240, 150] on p "Code: 1129" at bounding box center [214, 148] width 119 height 10
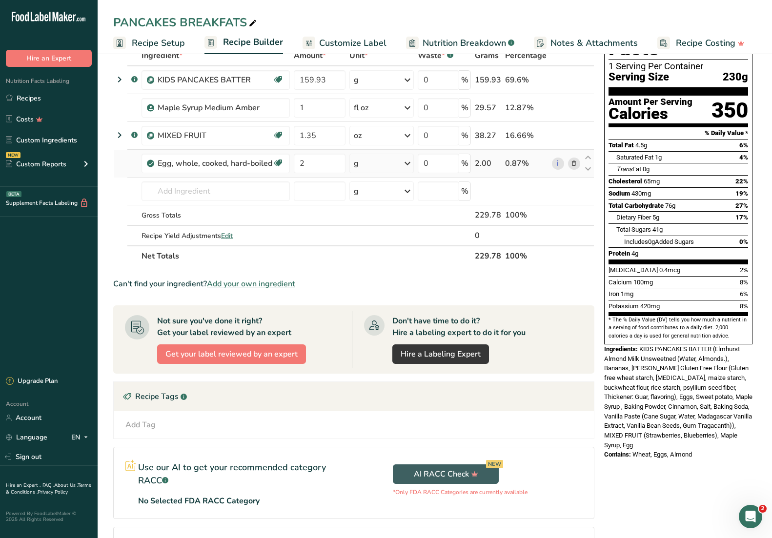
click at [573, 164] on icon at bounding box center [574, 164] width 7 height 10
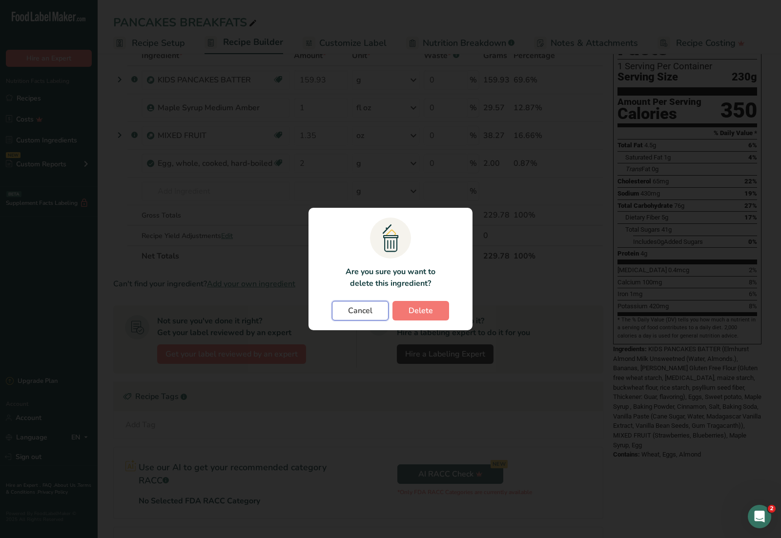
click at [364, 314] on span "Cancel" at bounding box center [360, 311] width 24 height 12
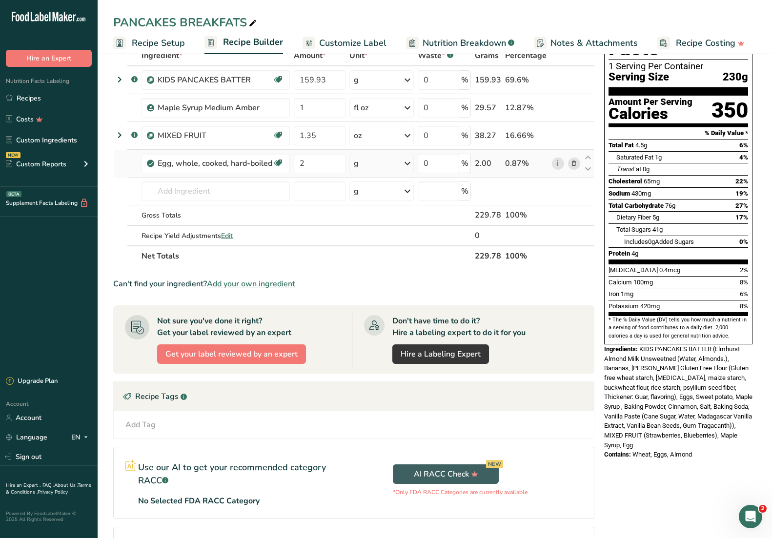
click at [397, 164] on div "g" at bounding box center [382, 164] width 64 height 20
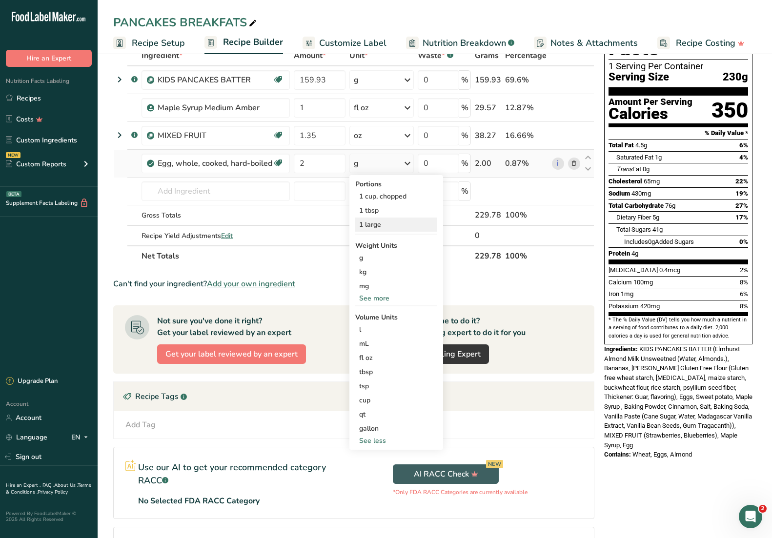
click at [390, 220] on div "1 large" at bounding box center [396, 225] width 82 height 14
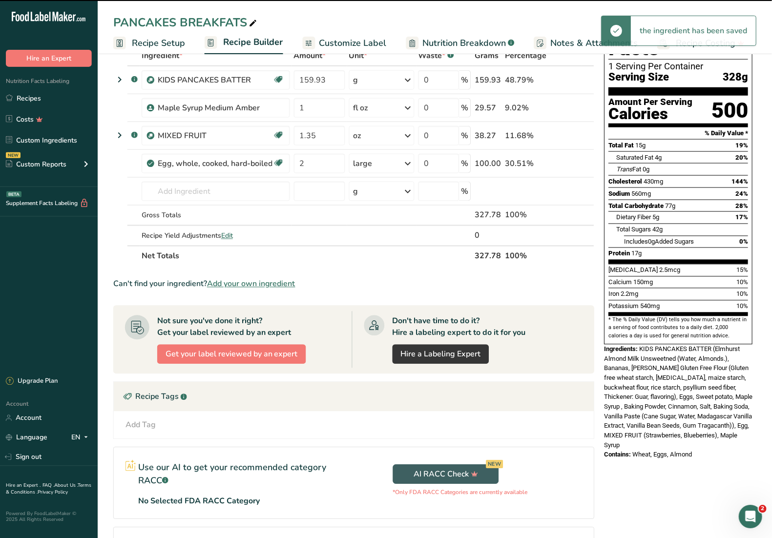
scroll to position [0, 0]
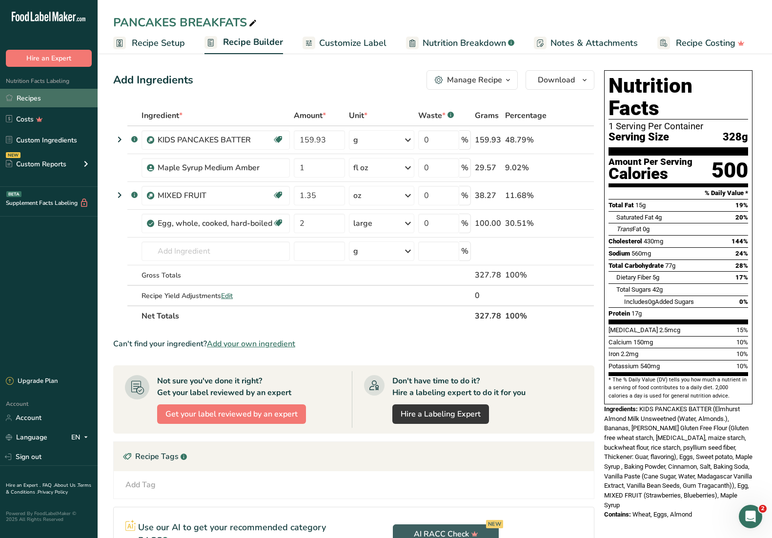
click at [40, 101] on link "Recipes" at bounding box center [49, 98] width 98 height 19
